Goal: Browse casually: Explore the website without a specific task or goal

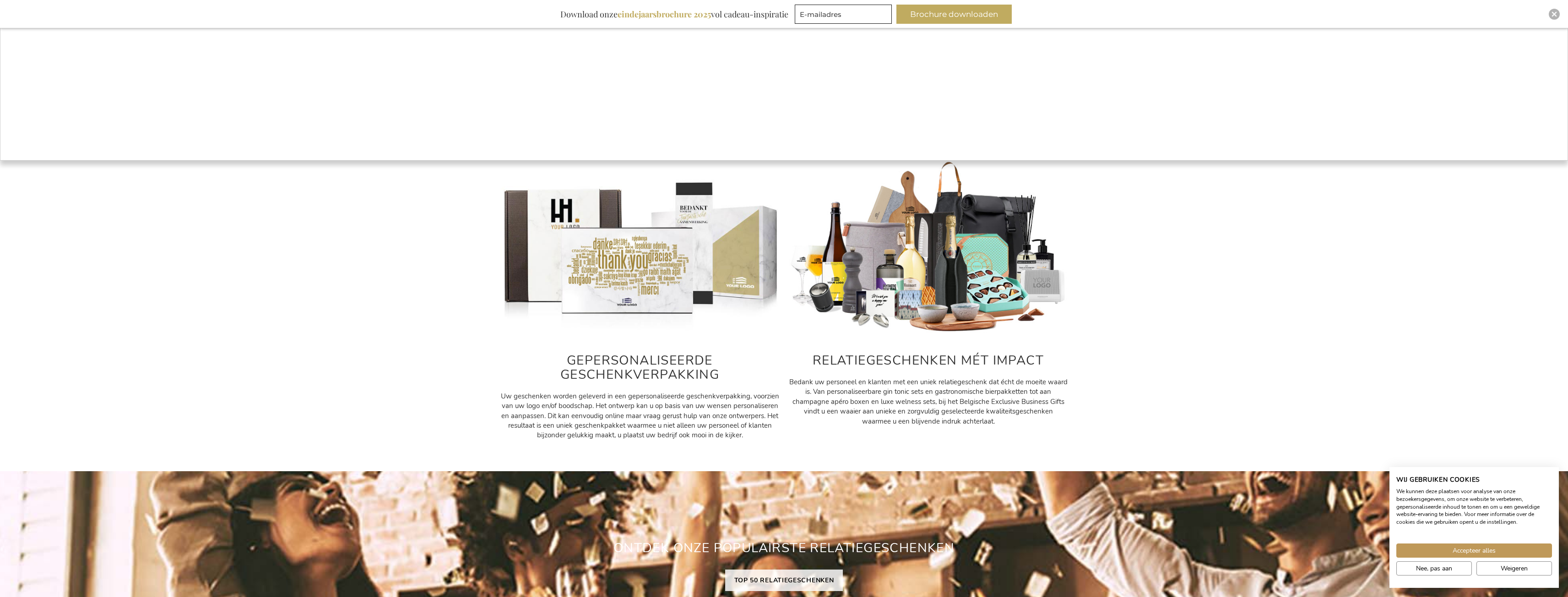
scroll to position [320, 0]
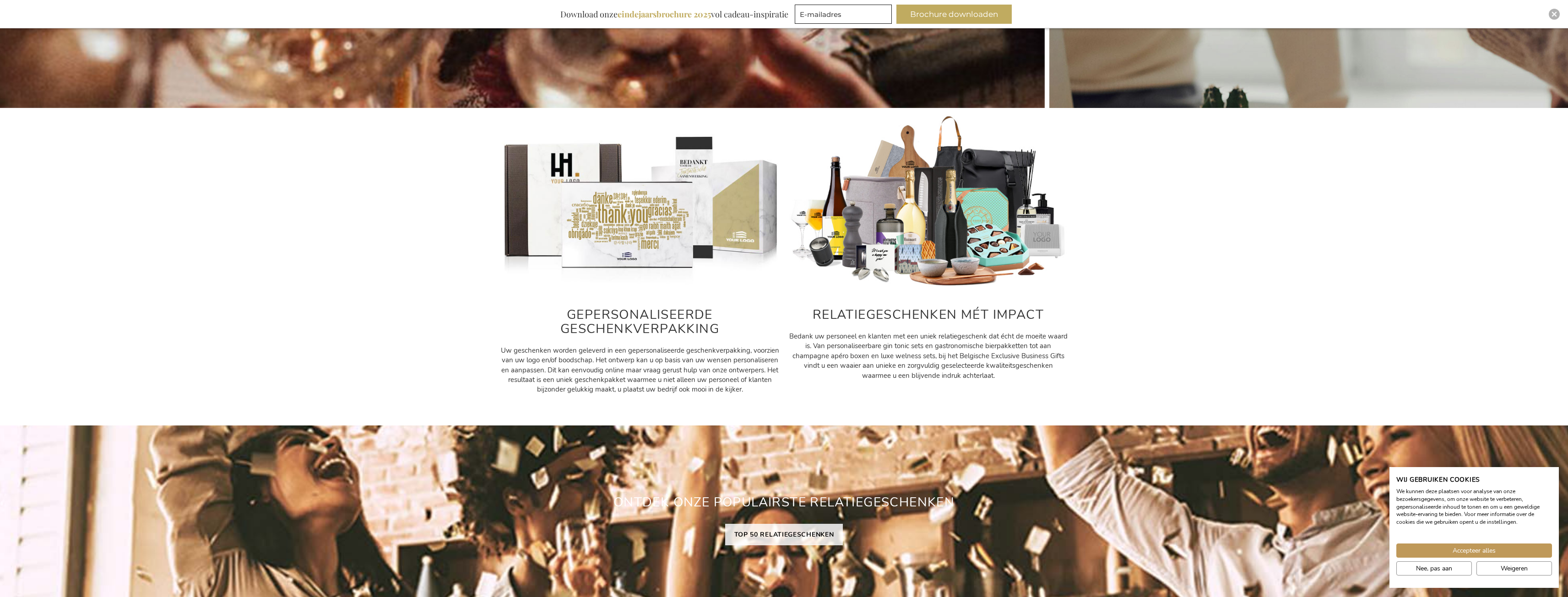
click at [645, 241] on img at bounding box center [640, 201] width 279 height 174
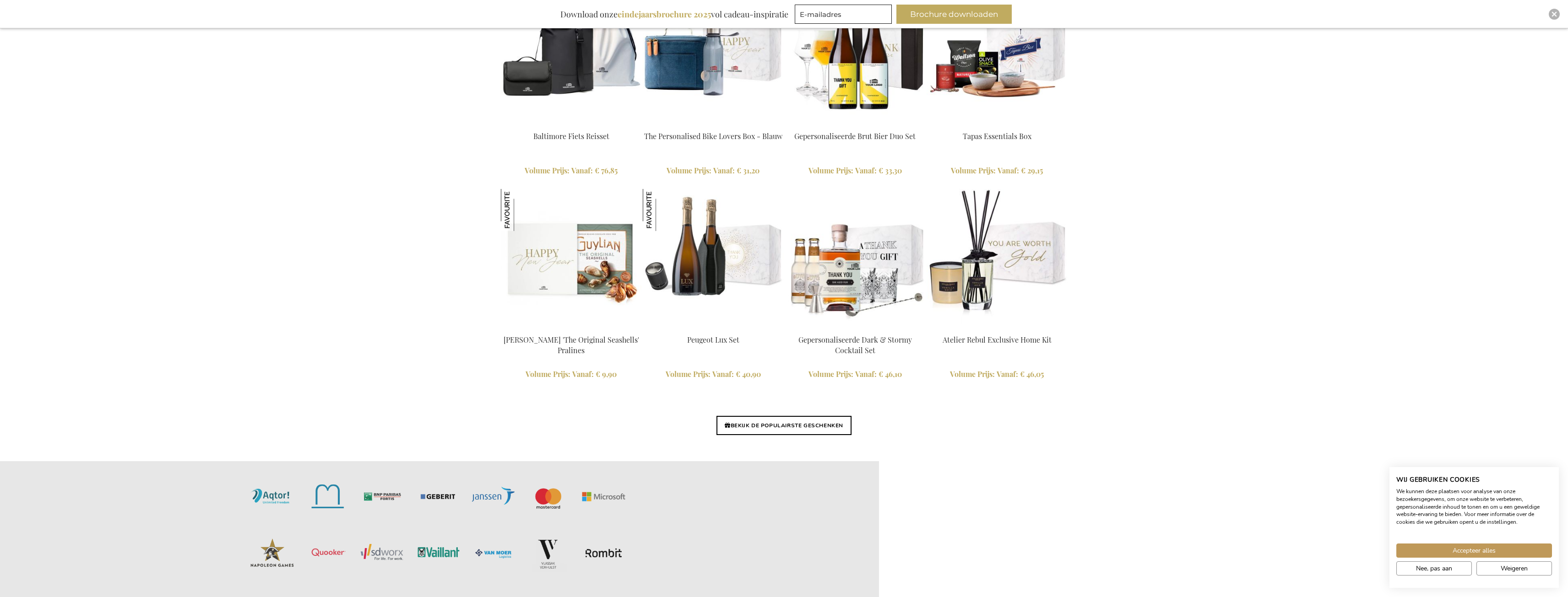
scroll to position [2013, 0]
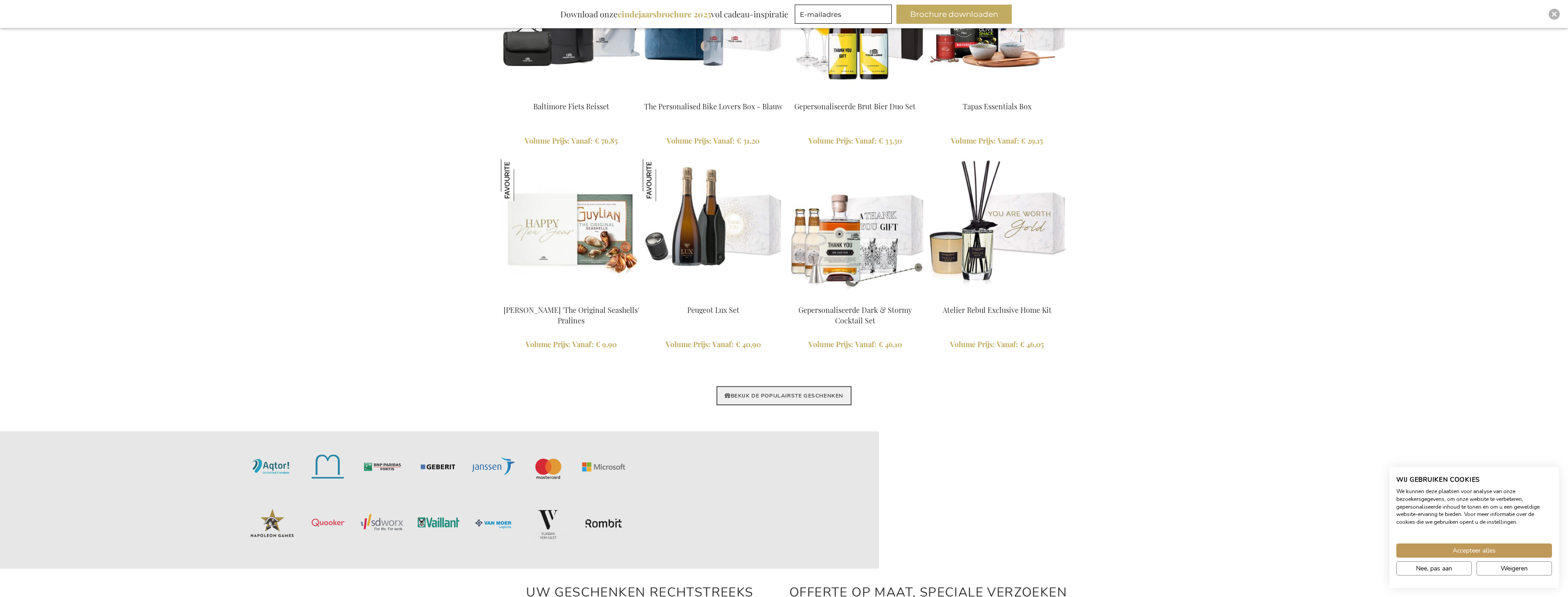
click at [768, 394] on link "BEKIJK DE POPULAIRSTE GESCHENKEN" at bounding box center [783, 396] width 135 height 19
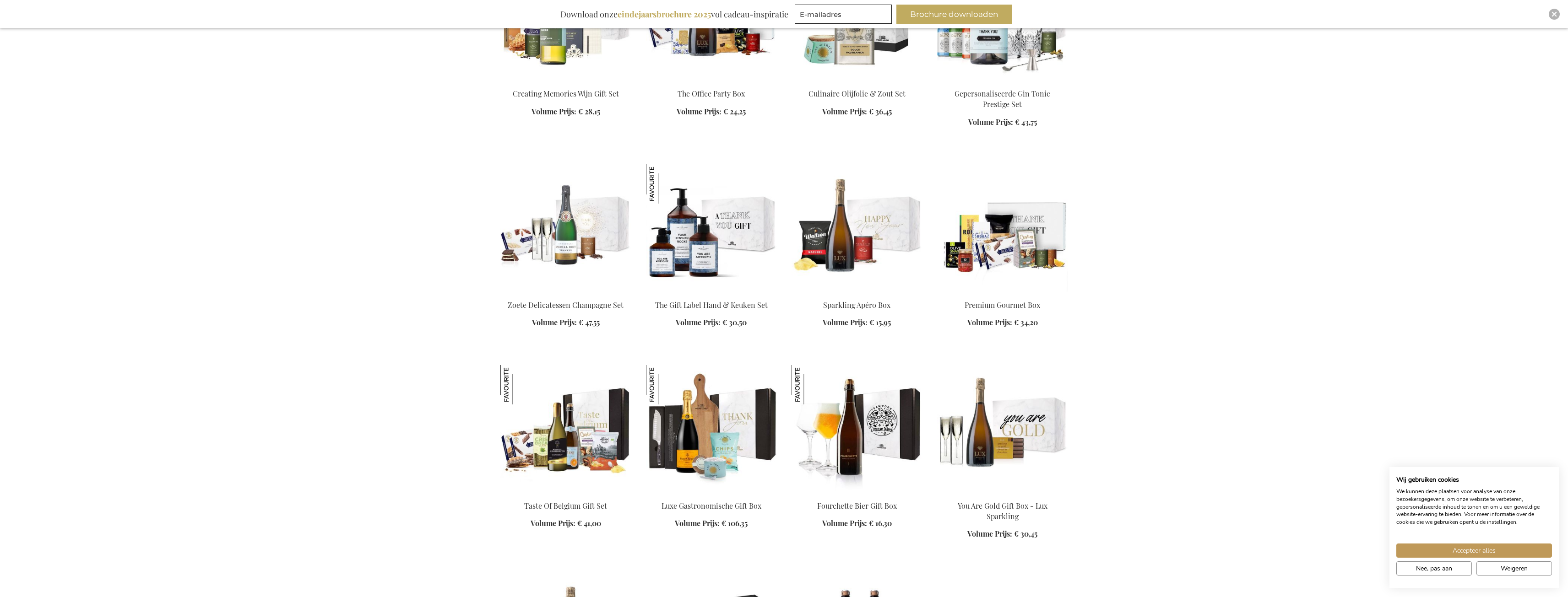
scroll to position [869, 0]
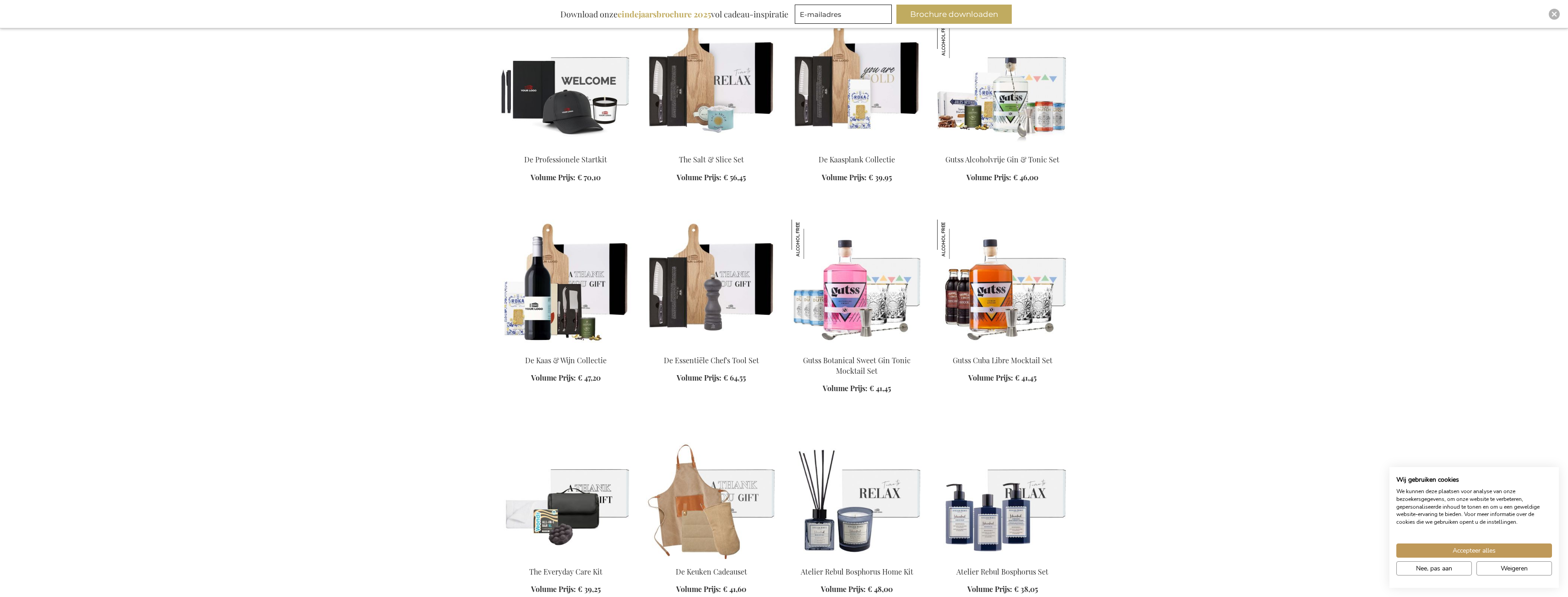
scroll to position [2058, 0]
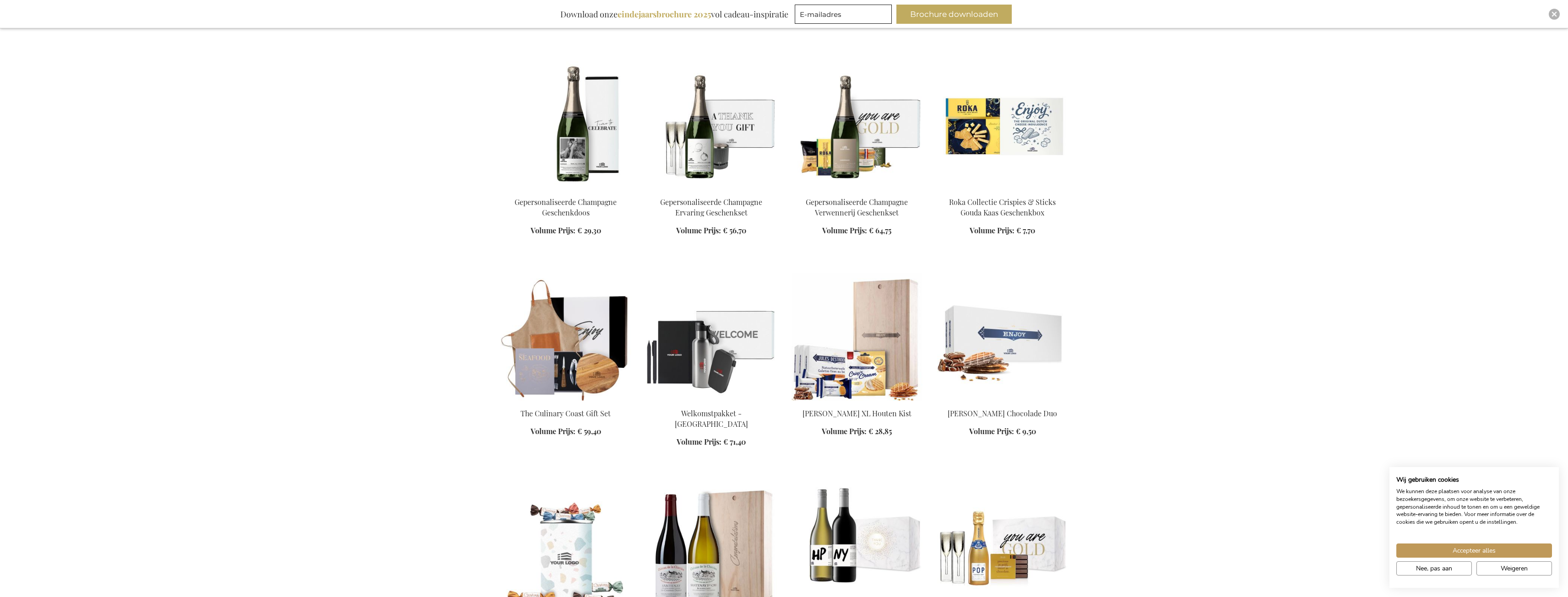
scroll to position [3110, 0]
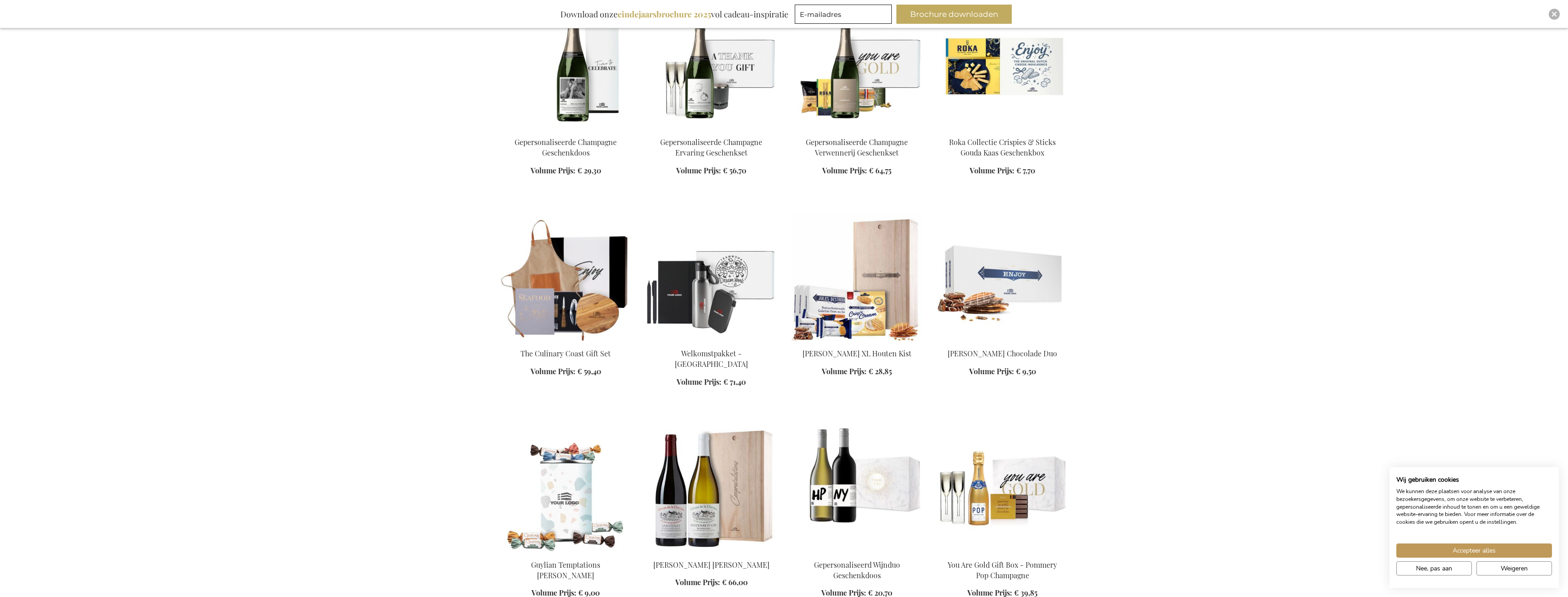
click at [706, 314] on img at bounding box center [711, 276] width 131 height 128
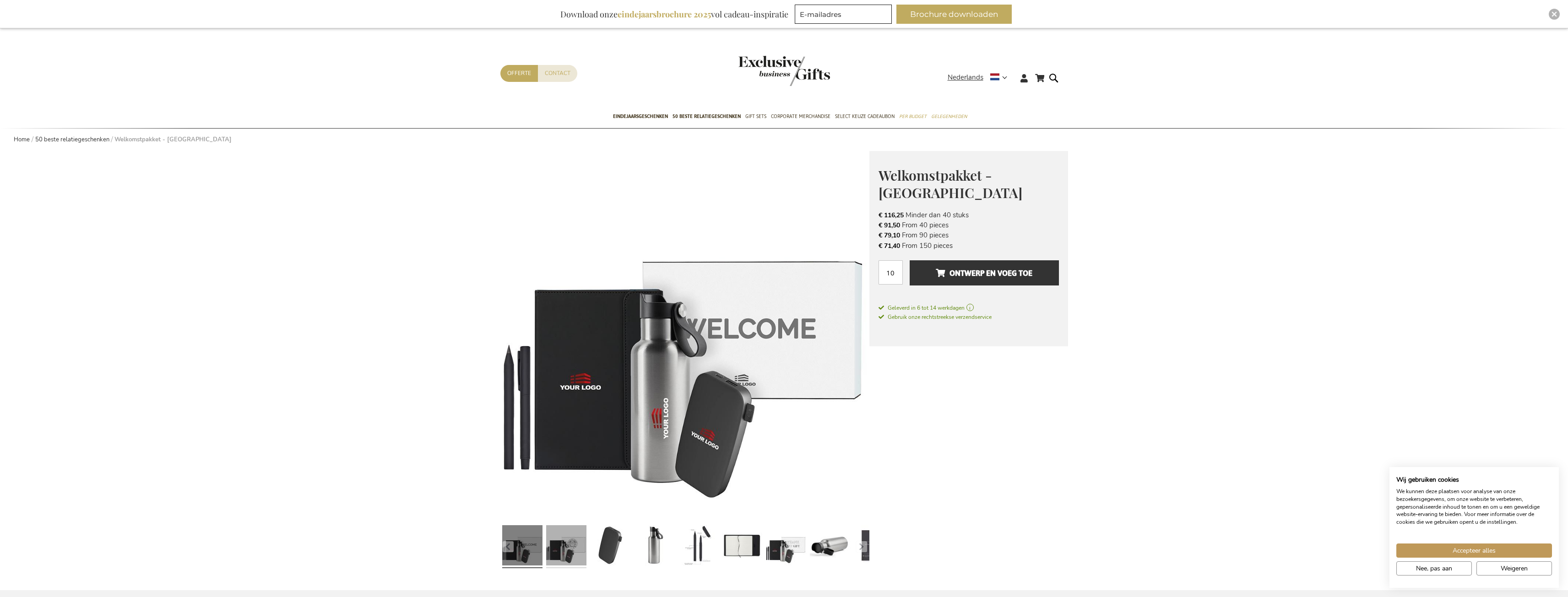
click at [572, 550] on link at bounding box center [566, 546] width 40 height 50
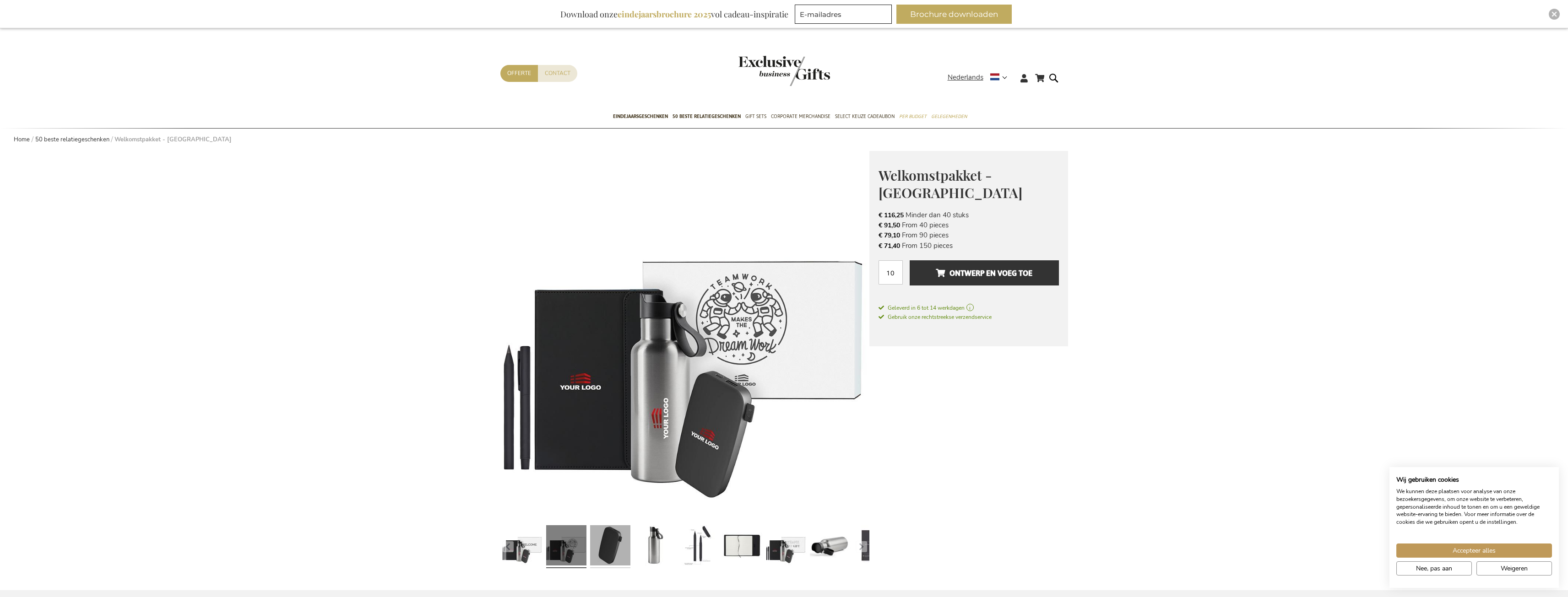
click at [597, 544] on link at bounding box center [610, 546] width 40 height 50
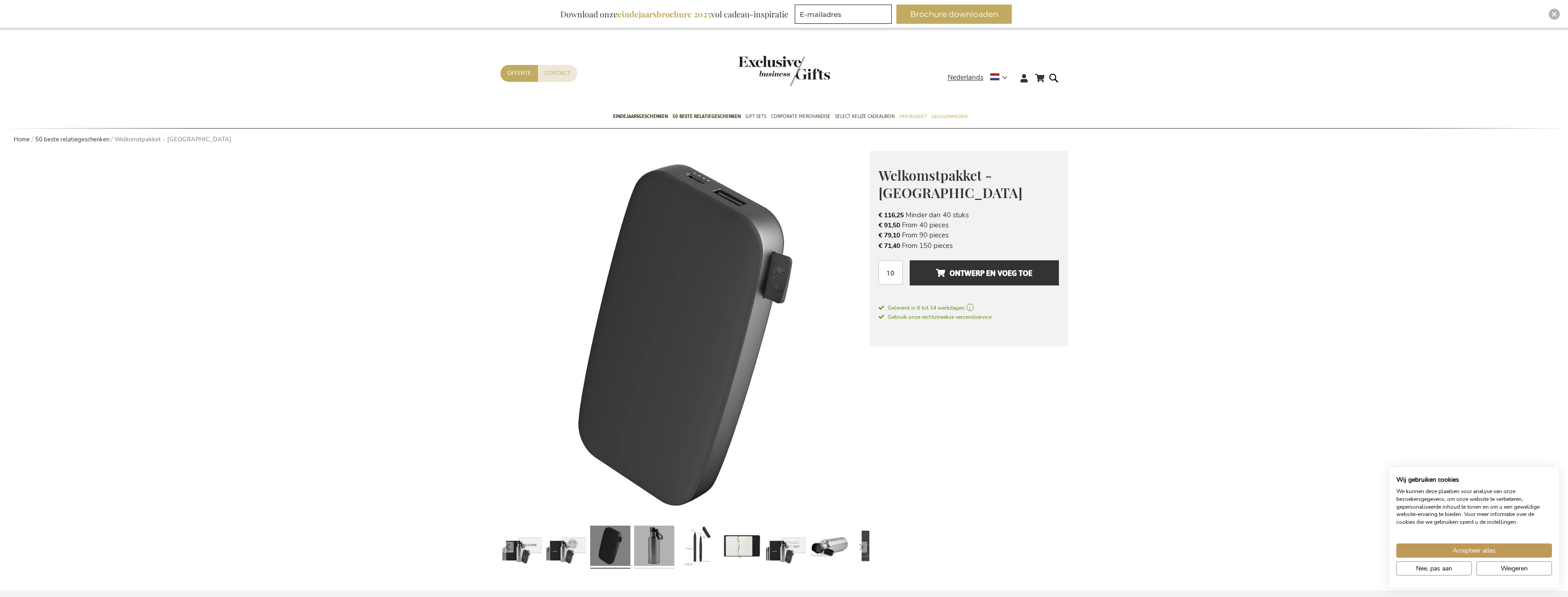
click at [659, 542] on link at bounding box center [654, 547] width 40 height 50
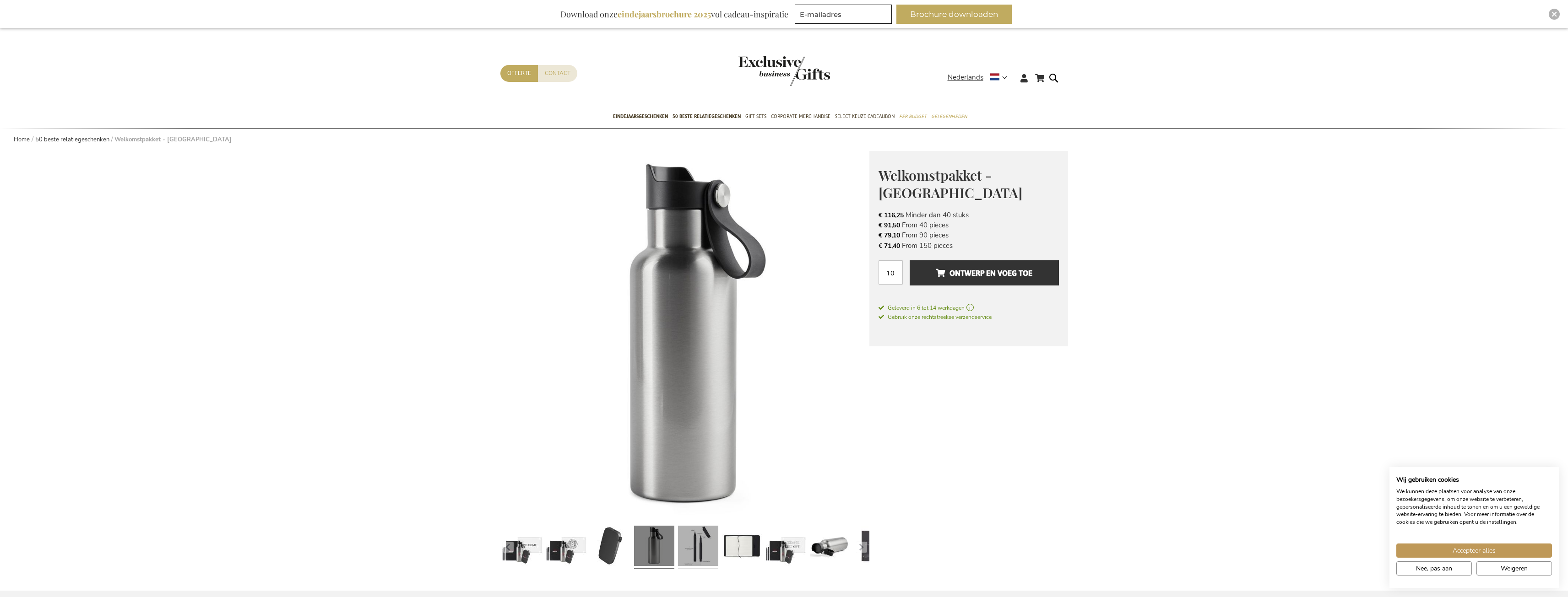
click at [703, 541] on link at bounding box center [698, 547] width 40 height 50
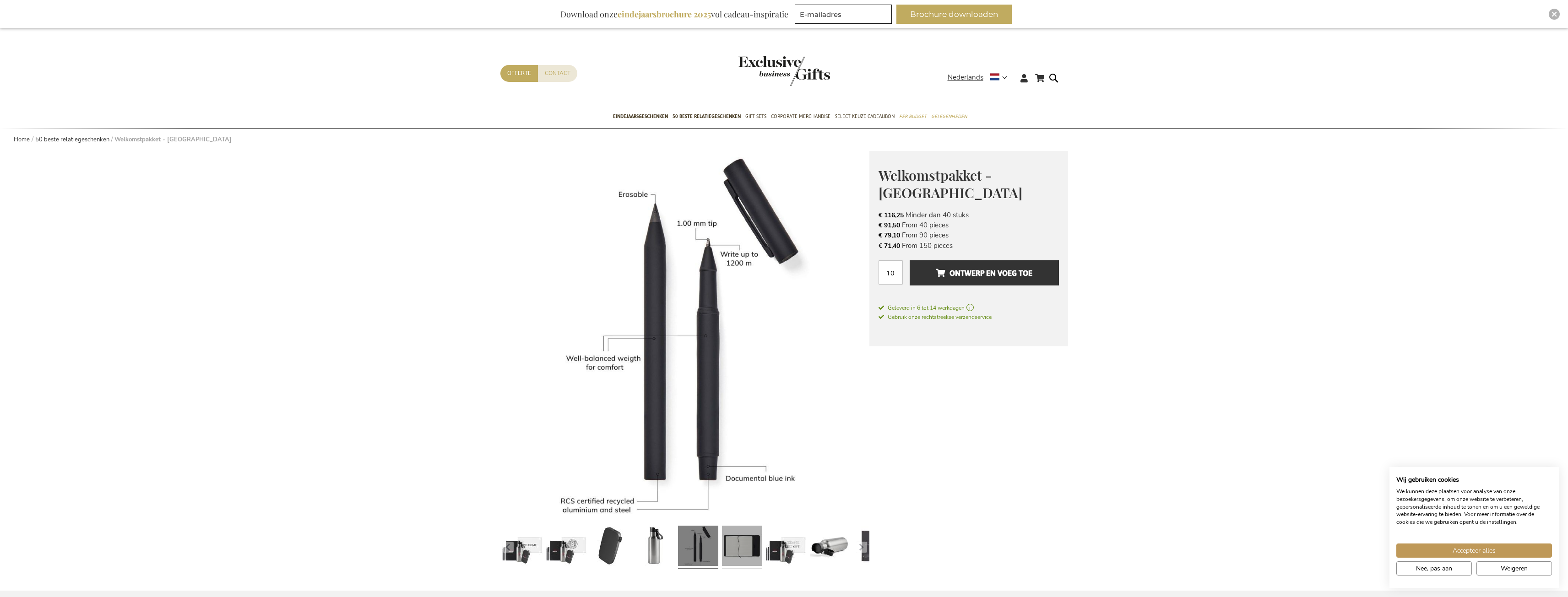
click at [735, 543] on link at bounding box center [741, 547] width 40 height 50
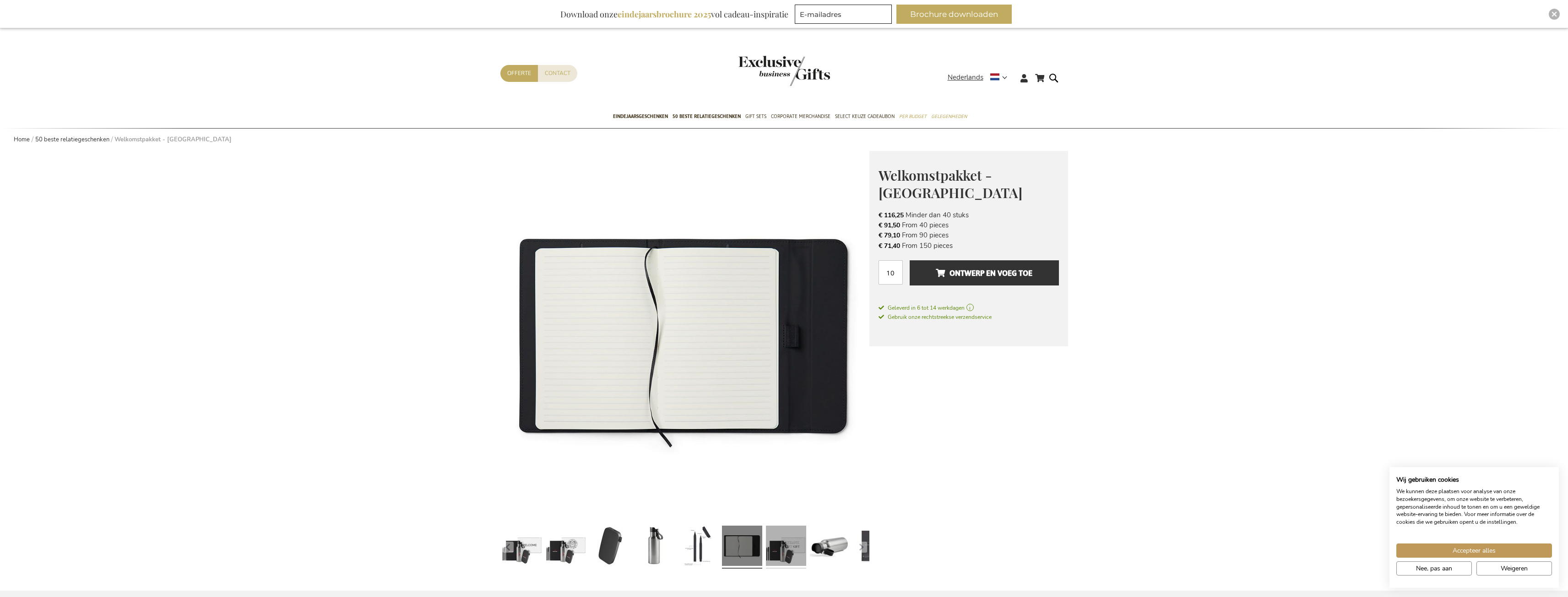
click at [771, 546] on link at bounding box center [785, 547] width 40 height 50
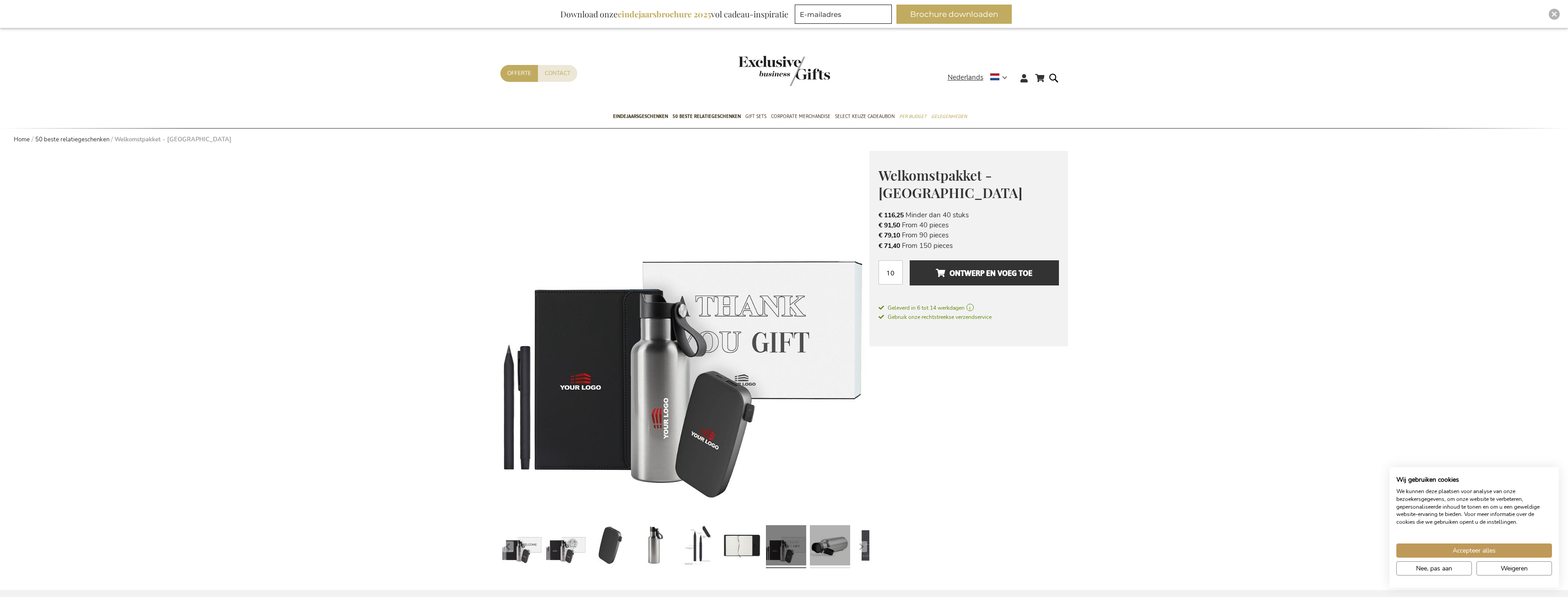
click at [821, 547] on link at bounding box center [829, 546] width 40 height 50
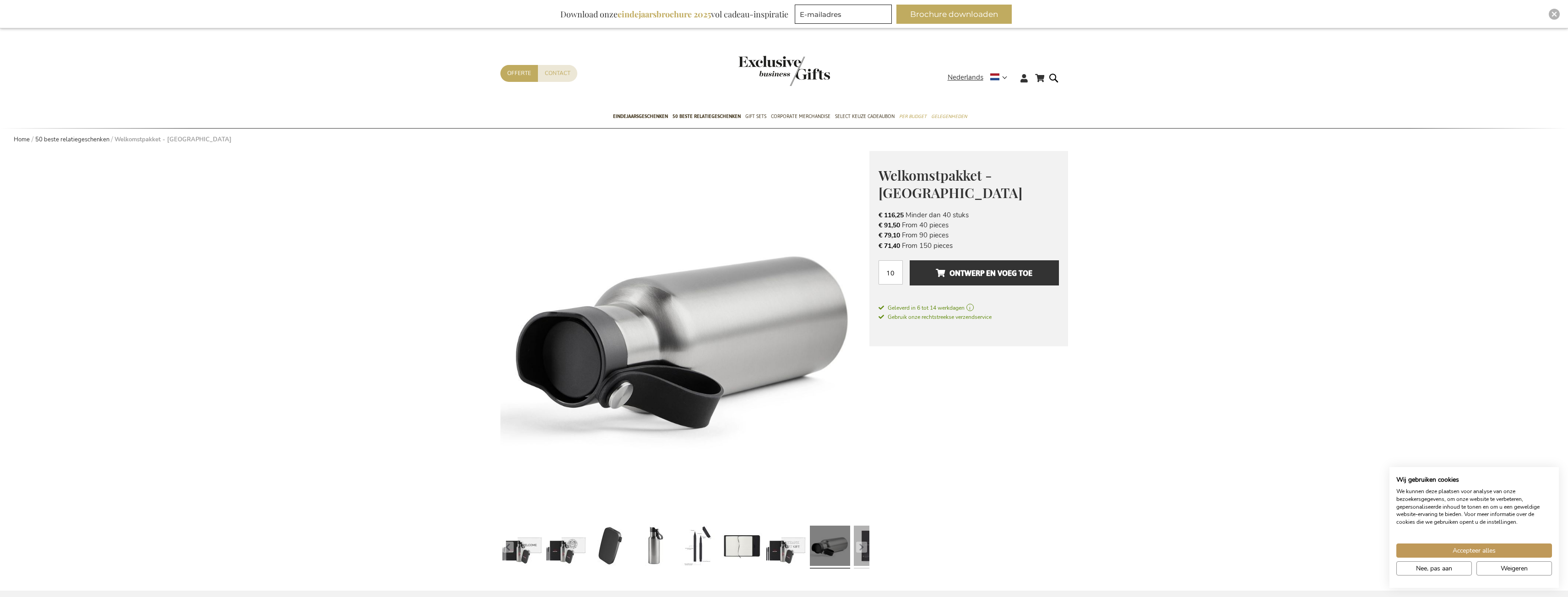
click at [867, 548] on link at bounding box center [874, 547] width 40 height 50
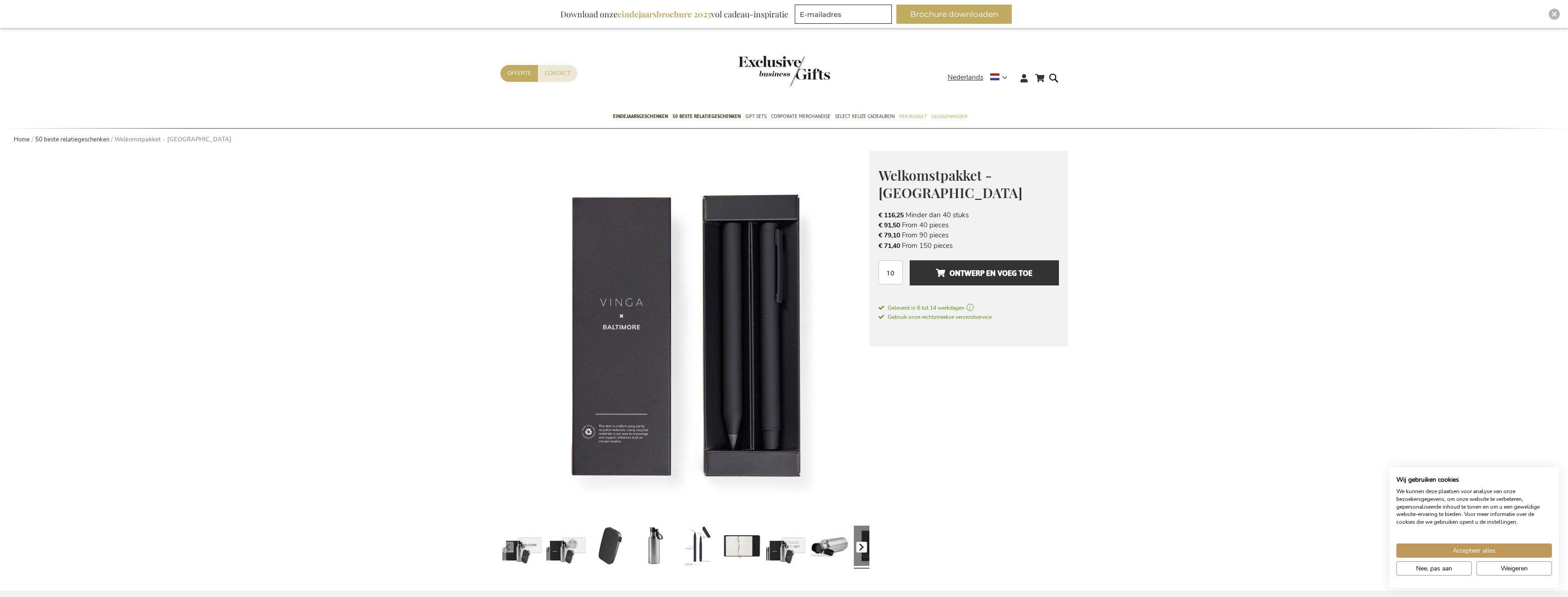
click at [864, 547] on button "button" at bounding box center [861, 547] width 11 height 11
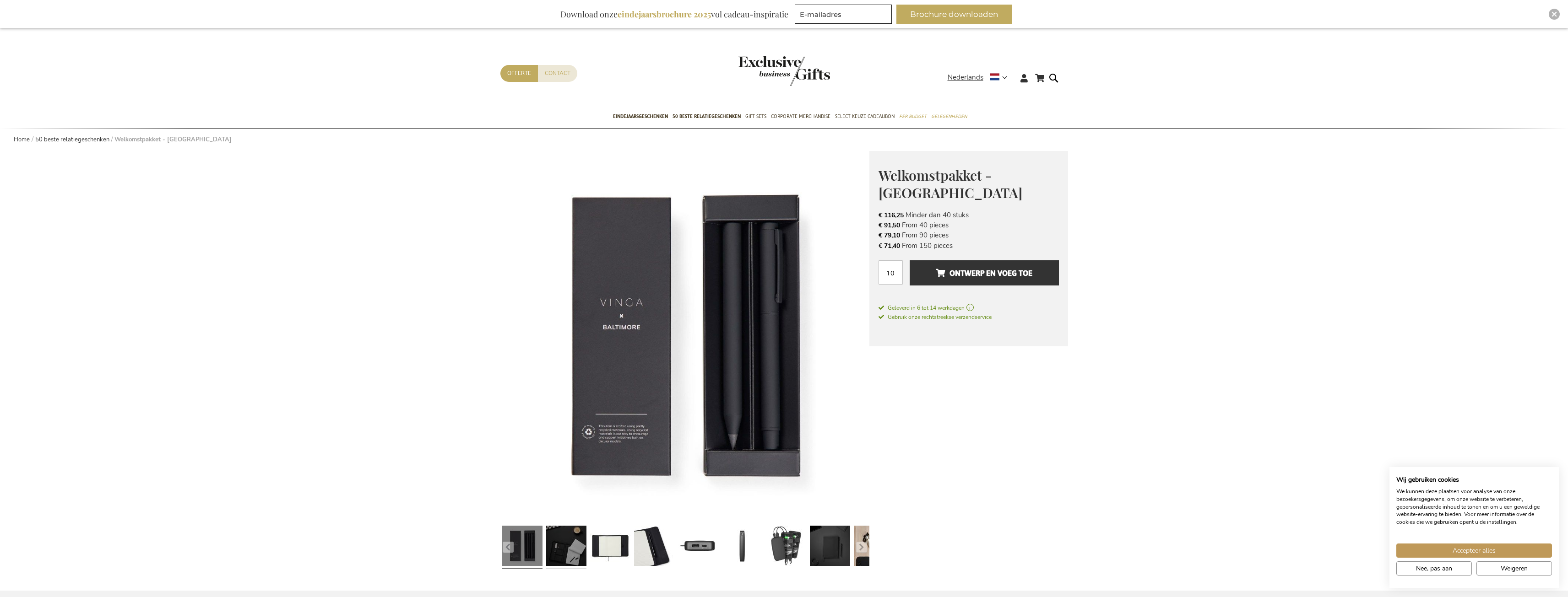
click at [572, 550] on link at bounding box center [566, 547] width 40 height 50
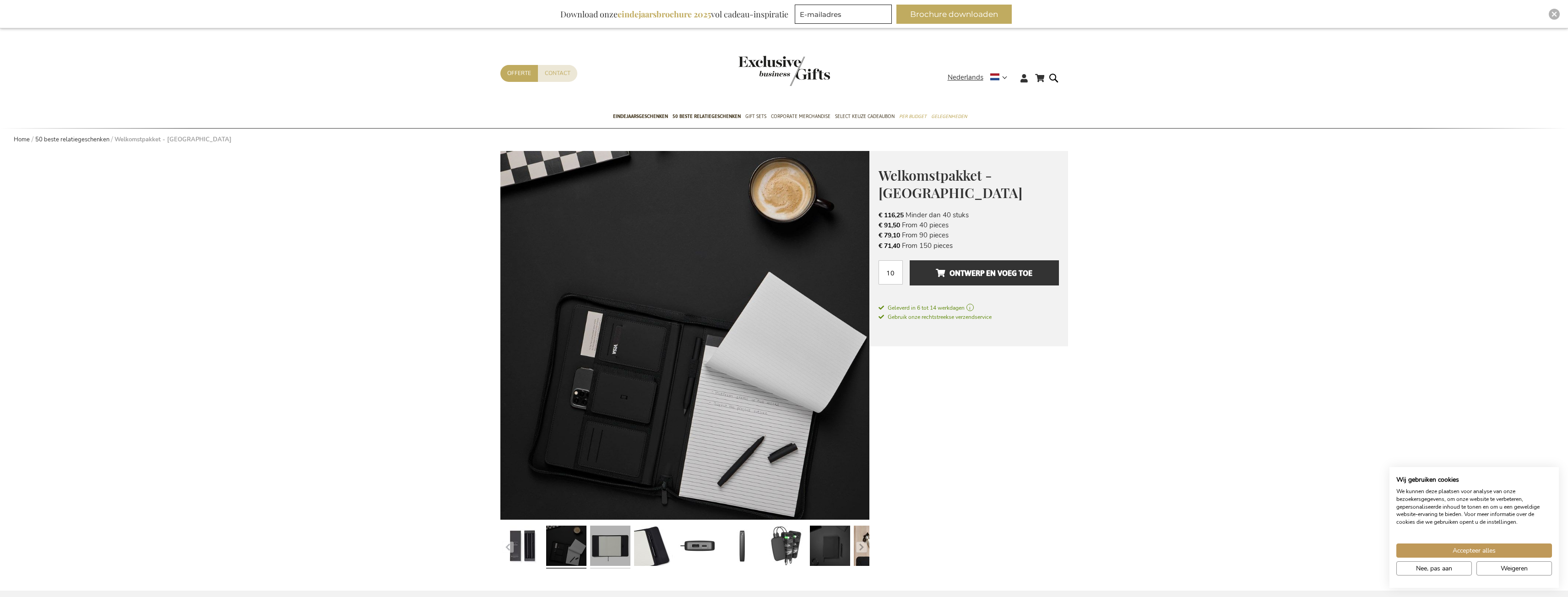
click at [597, 548] on link at bounding box center [610, 547] width 40 height 50
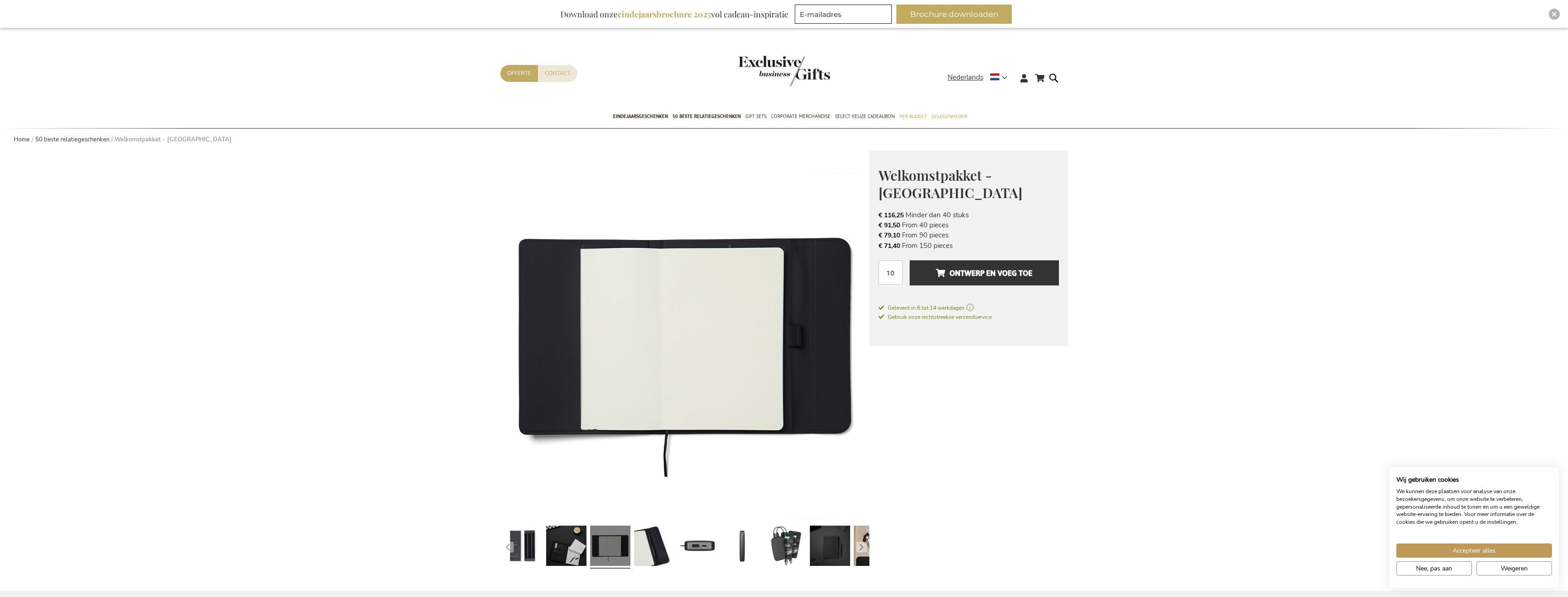
click at [621, 547] on link at bounding box center [610, 547] width 40 height 50
click at [659, 550] on link at bounding box center [654, 547] width 40 height 50
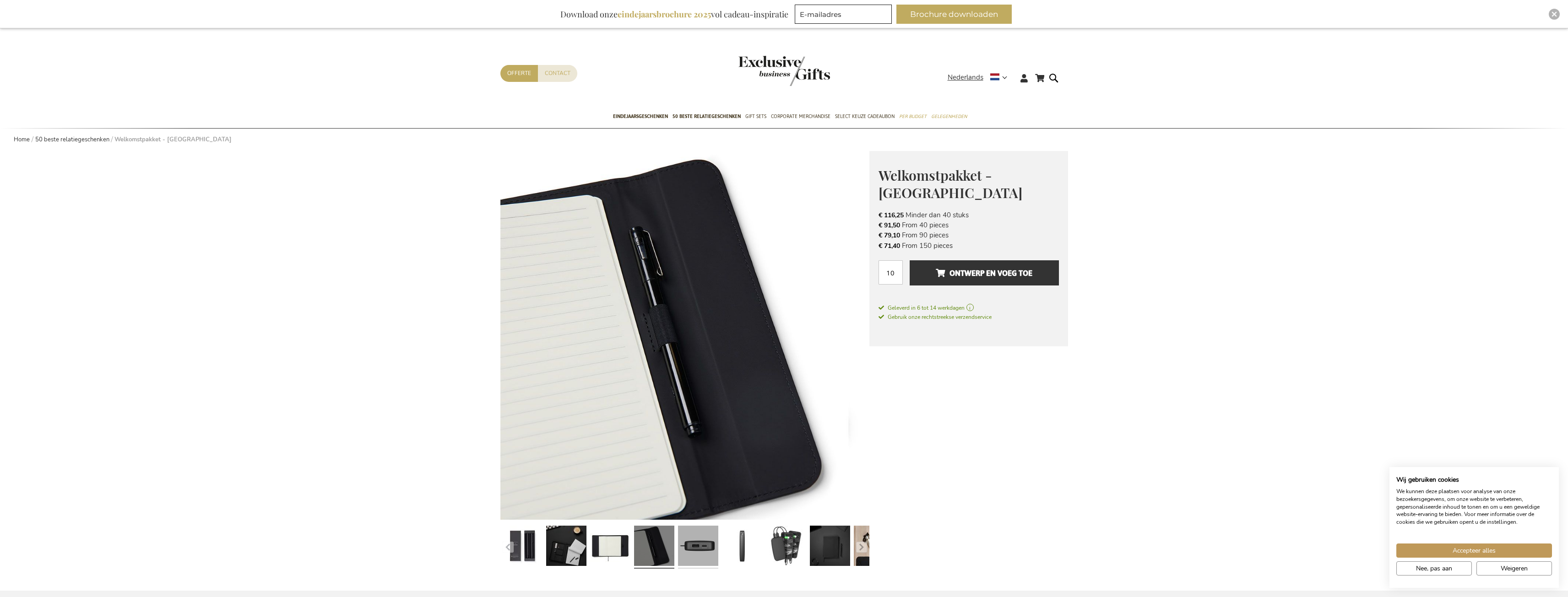
click at [694, 548] on link at bounding box center [698, 547] width 40 height 50
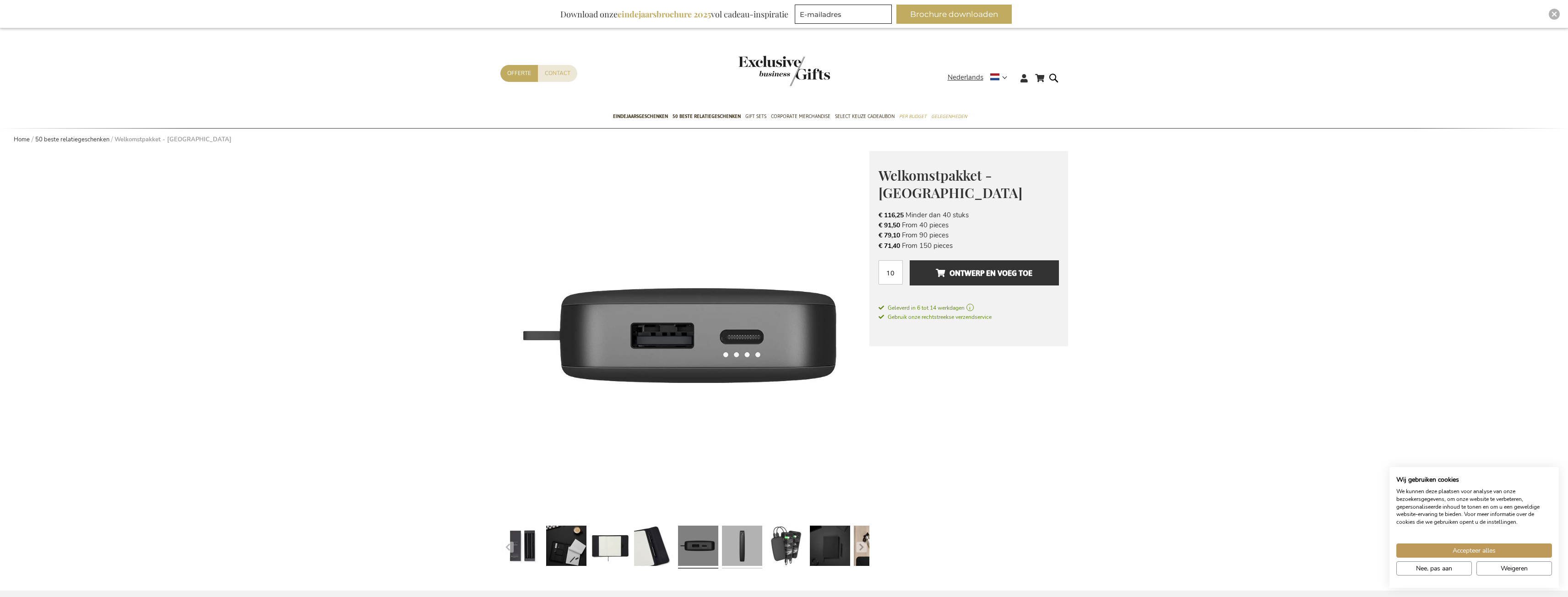
click at [741, 548] on link at bounding box center [741, 547] width 40 height 50
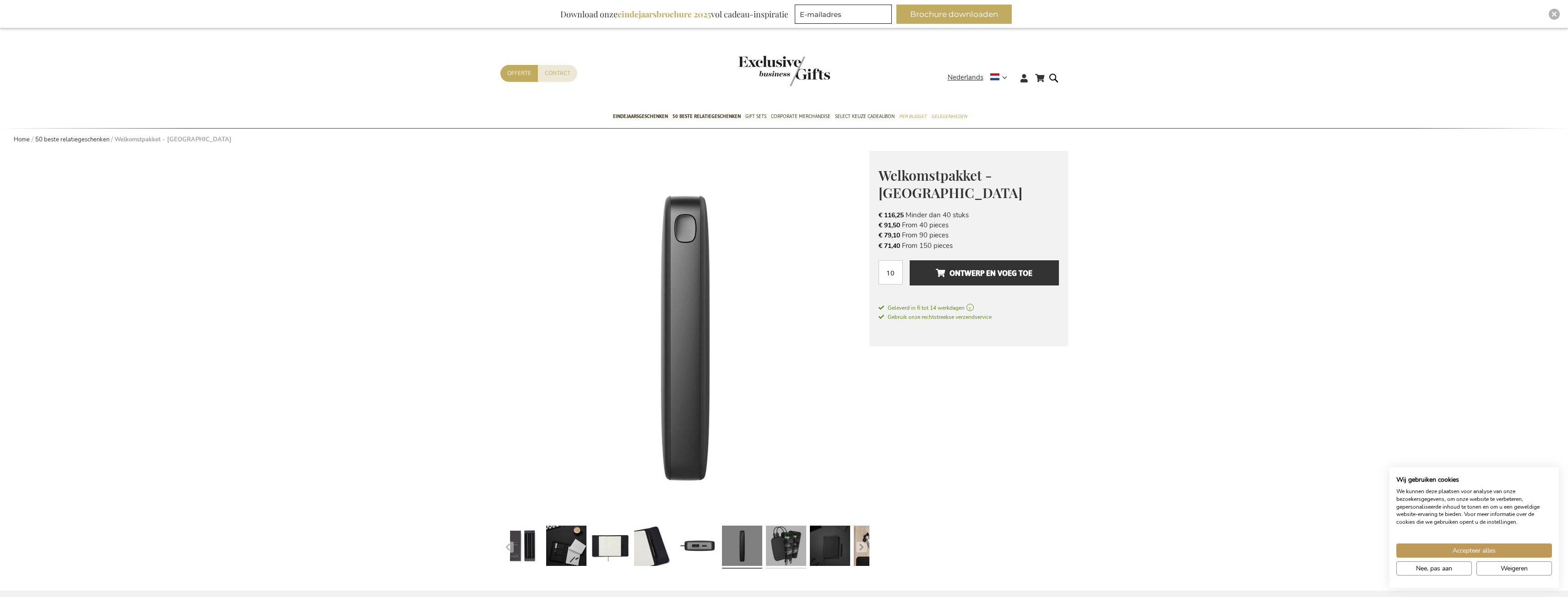
click at [775, 547] on link at bounding box center [785, 547] width 40 height 50
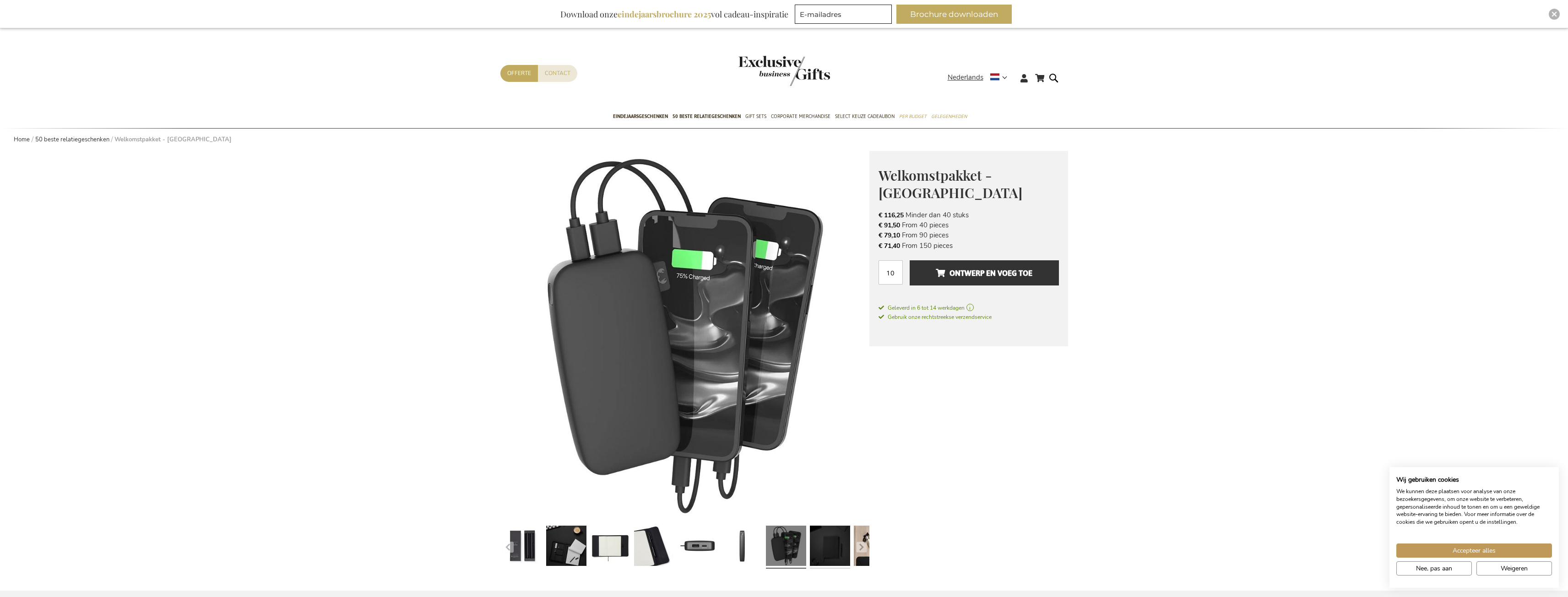
click at [813, 542] on link at bounding box center [829, 547] width 40 height 50
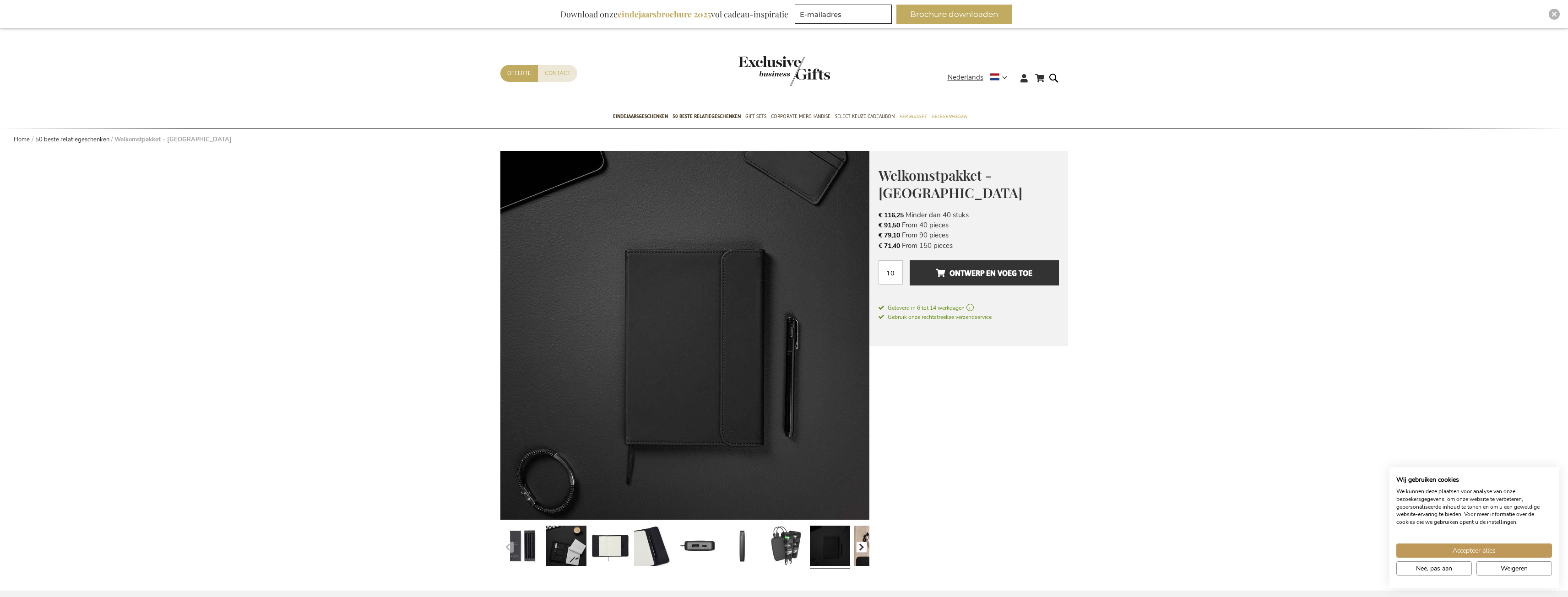
click at [857, 547] on button "button" at bounding box center [861, 547] width 11 height 11
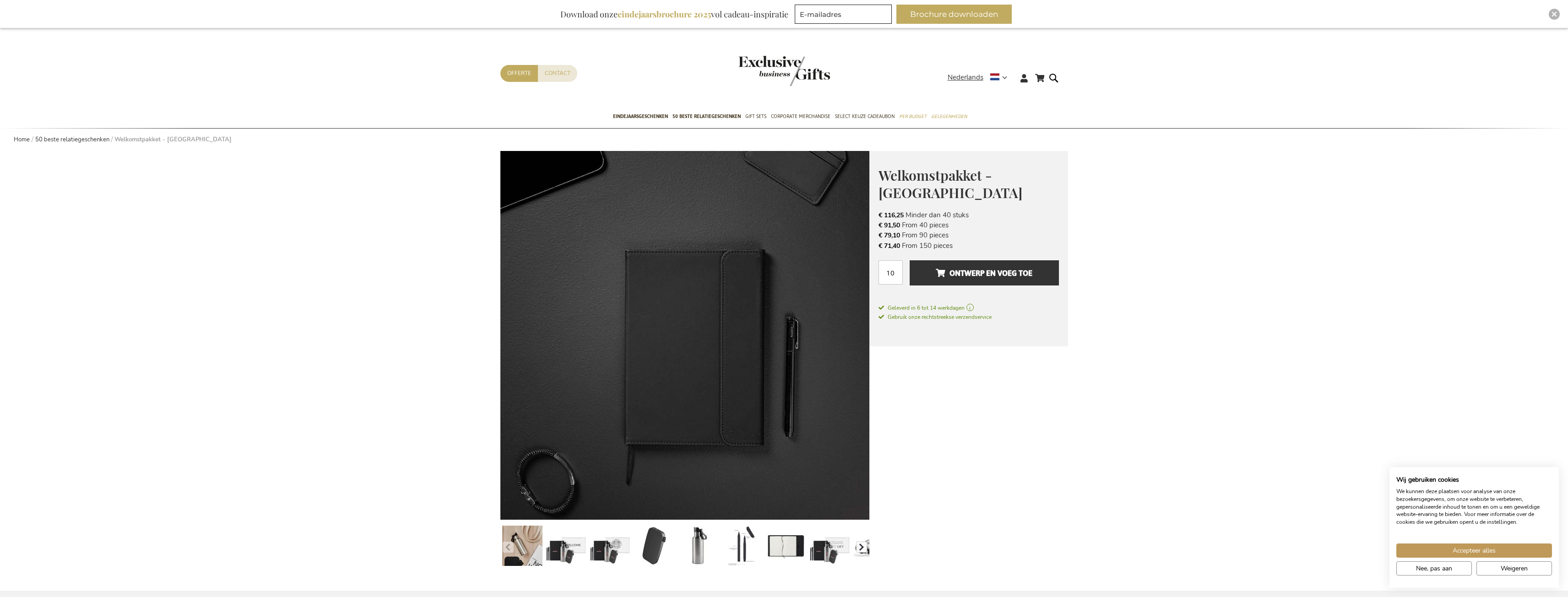
click at [860, 547] on button "button" at bounding box center [861, 547] width 11 height 11
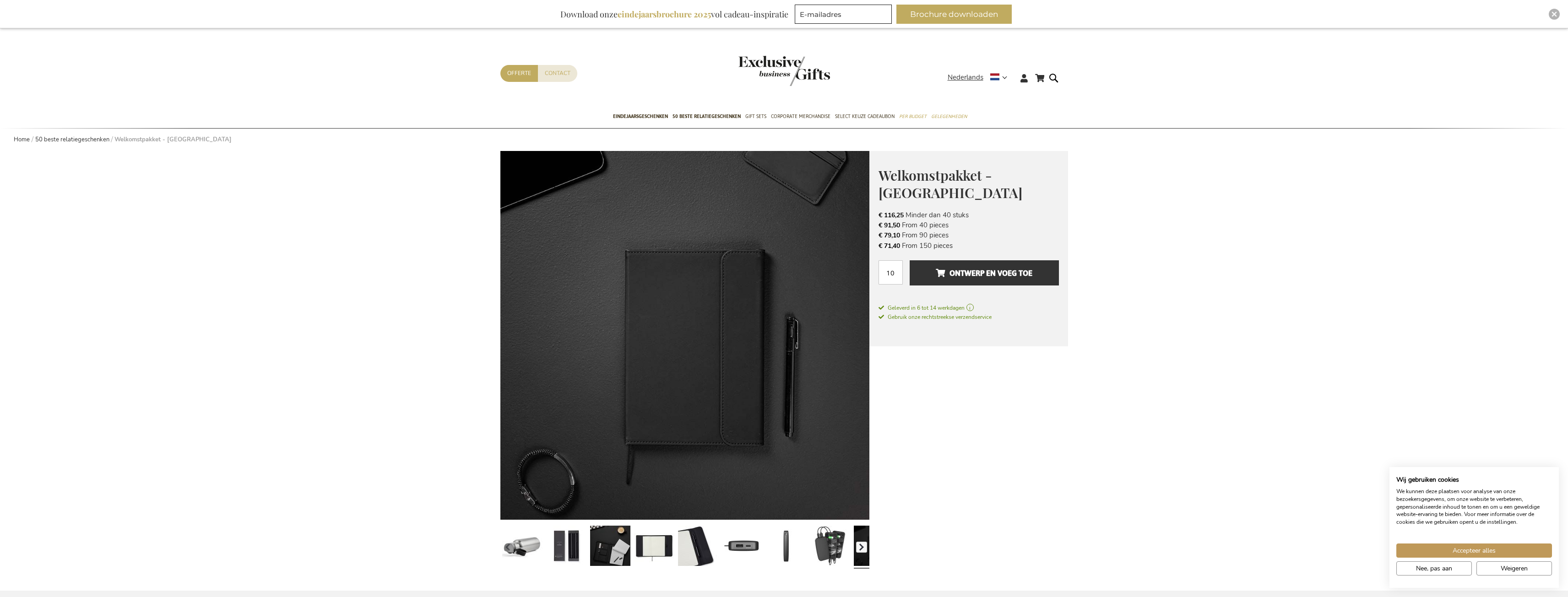
click at [865, 547] on button "button" at bounding box center [861, 547] width 11 height 11
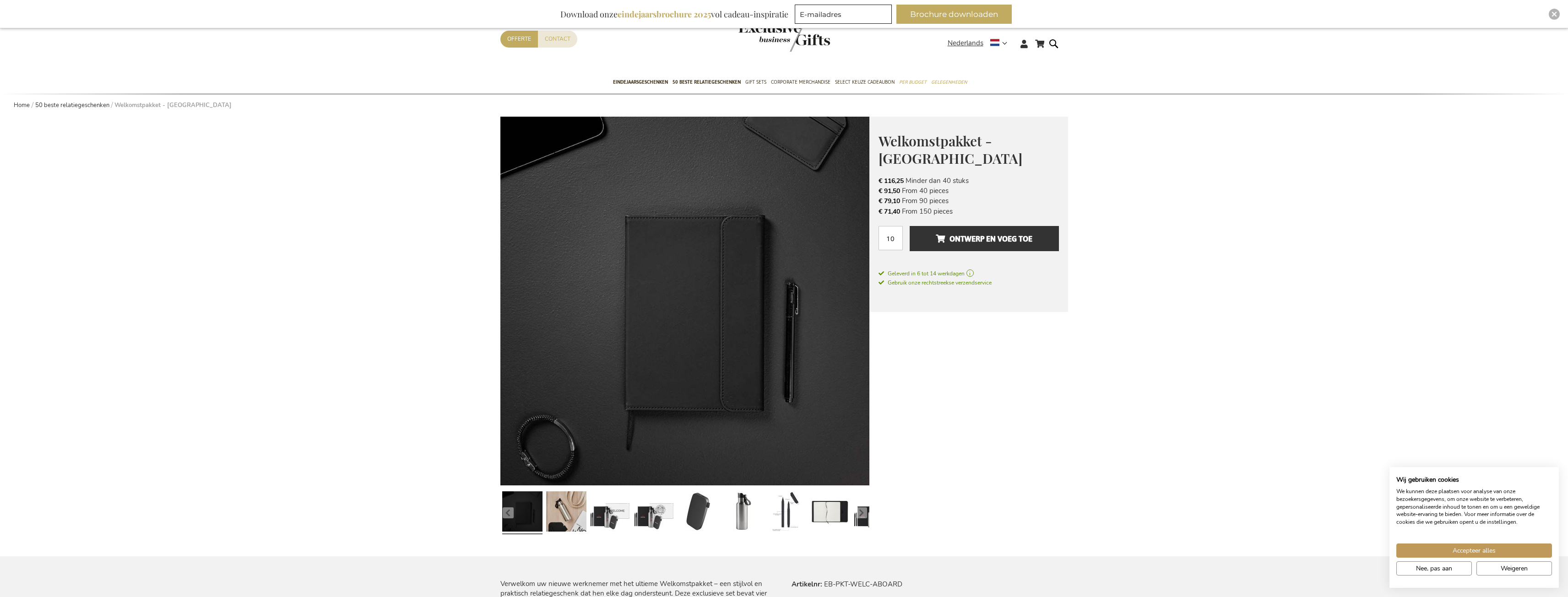
scroll to position [274, 0]
